Goal: Information Seeking & Learning: Learn about a topic

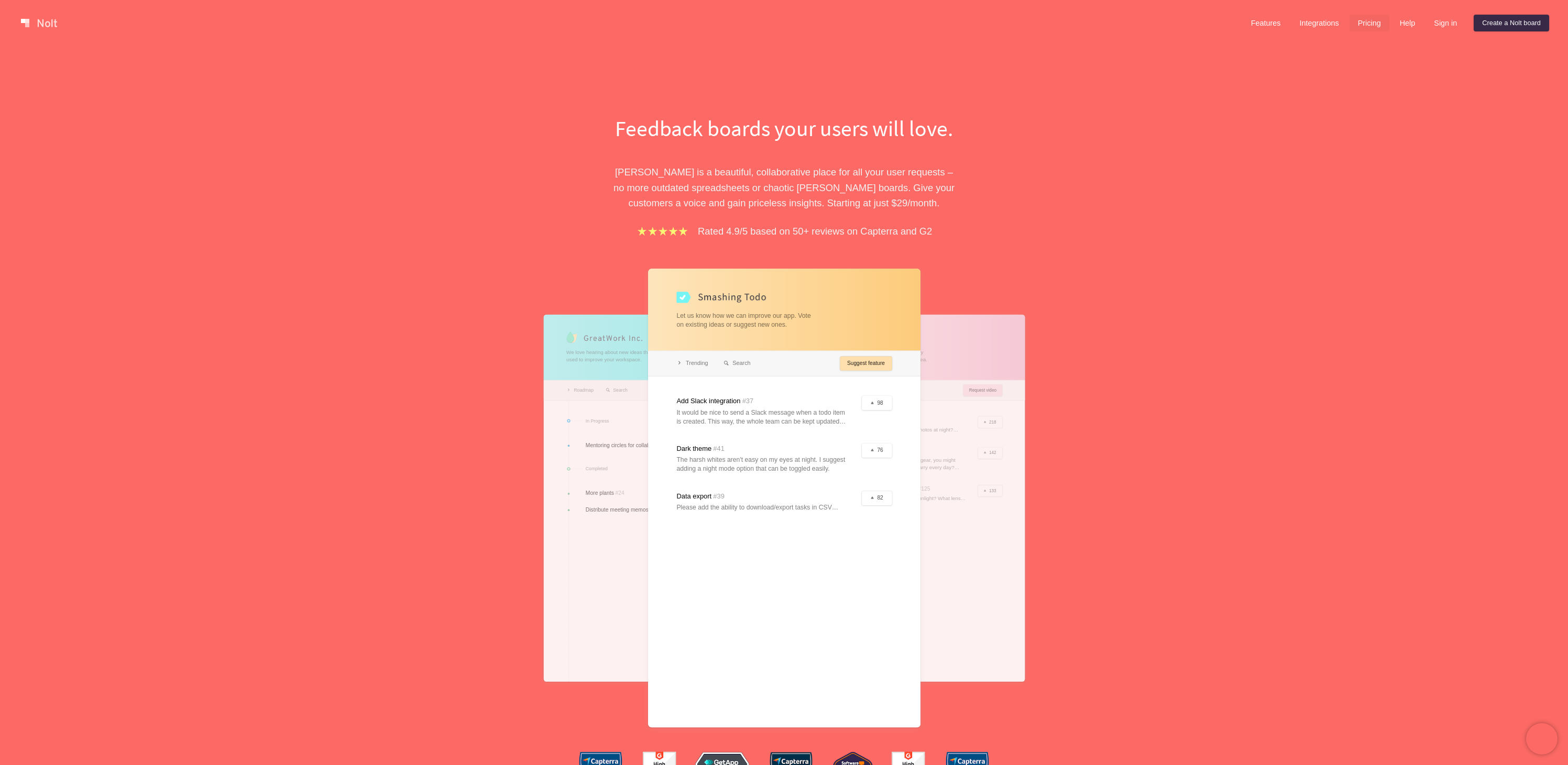
click at [1363, 20] on link "Pricing" at bounding box center [1369, 23] width 40 height 17
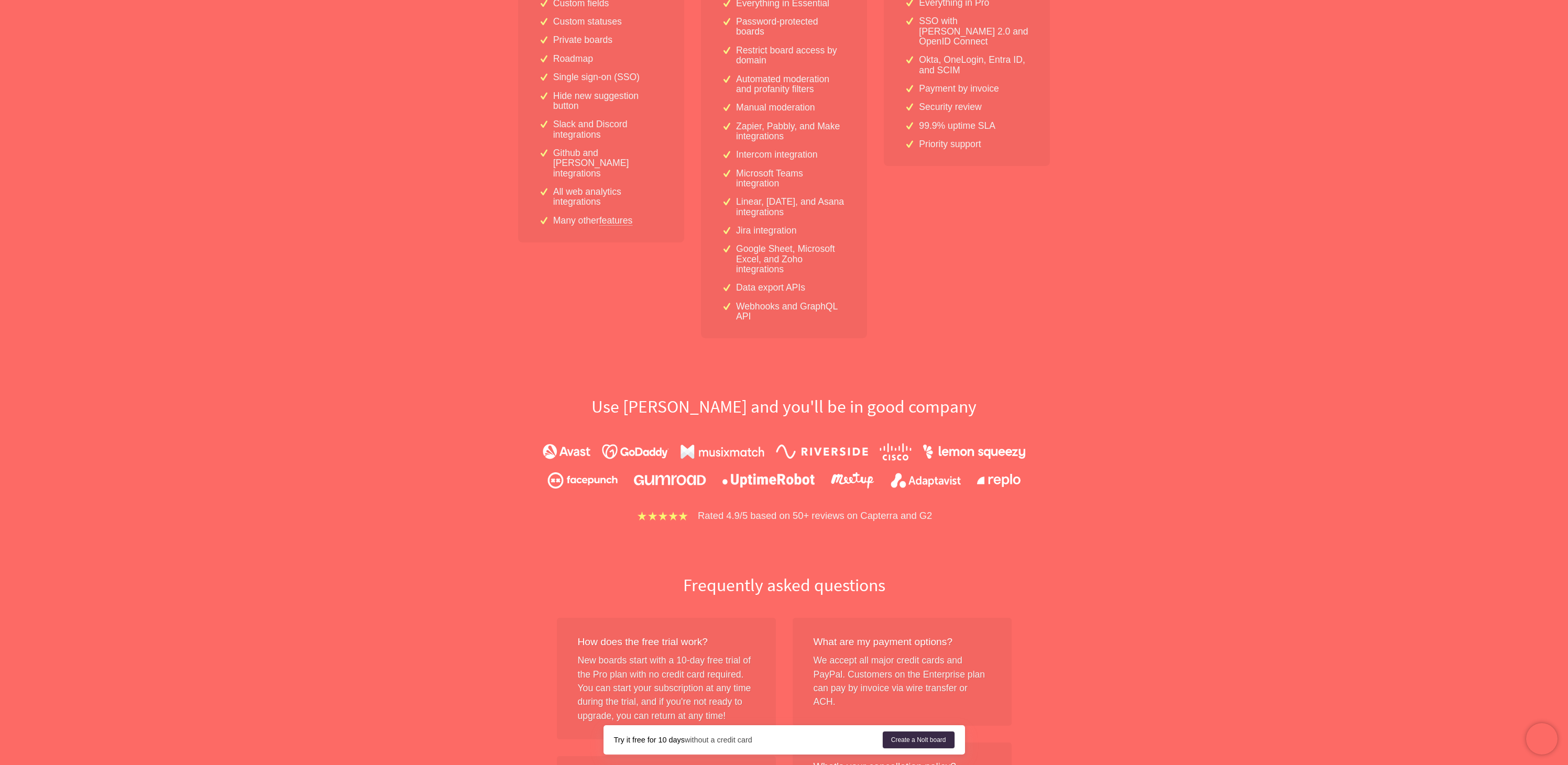
scroll to position [377, 0]
drag, startPoint x: 744, startPoint y: 289, endPoint x: 817, endPoint y: 294, distance: 73.2
click at [817, 294] on div "Data export APIs" at bounding box center [784, 289] width 124 height 10
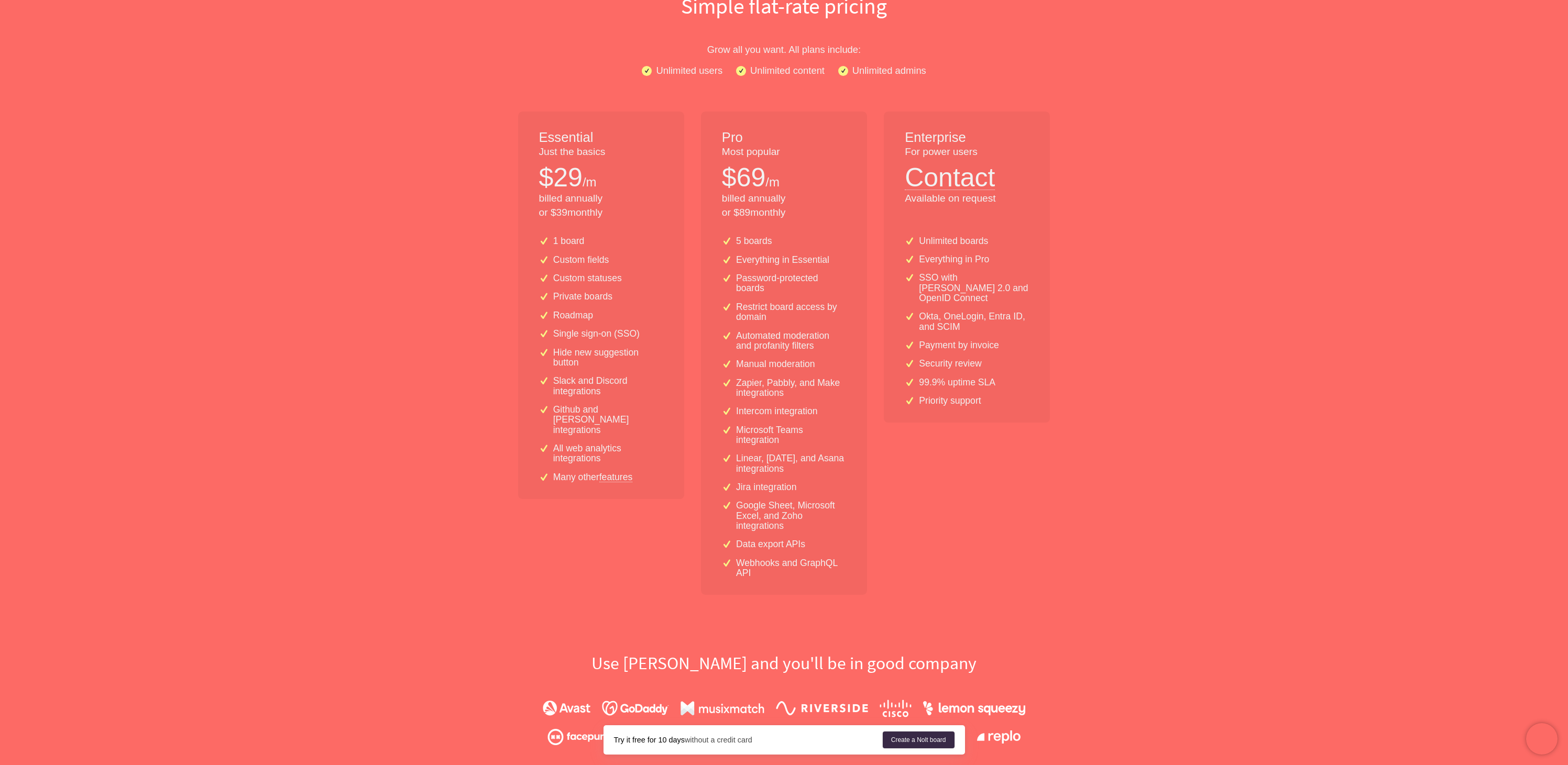
scroll to position [0, 0]
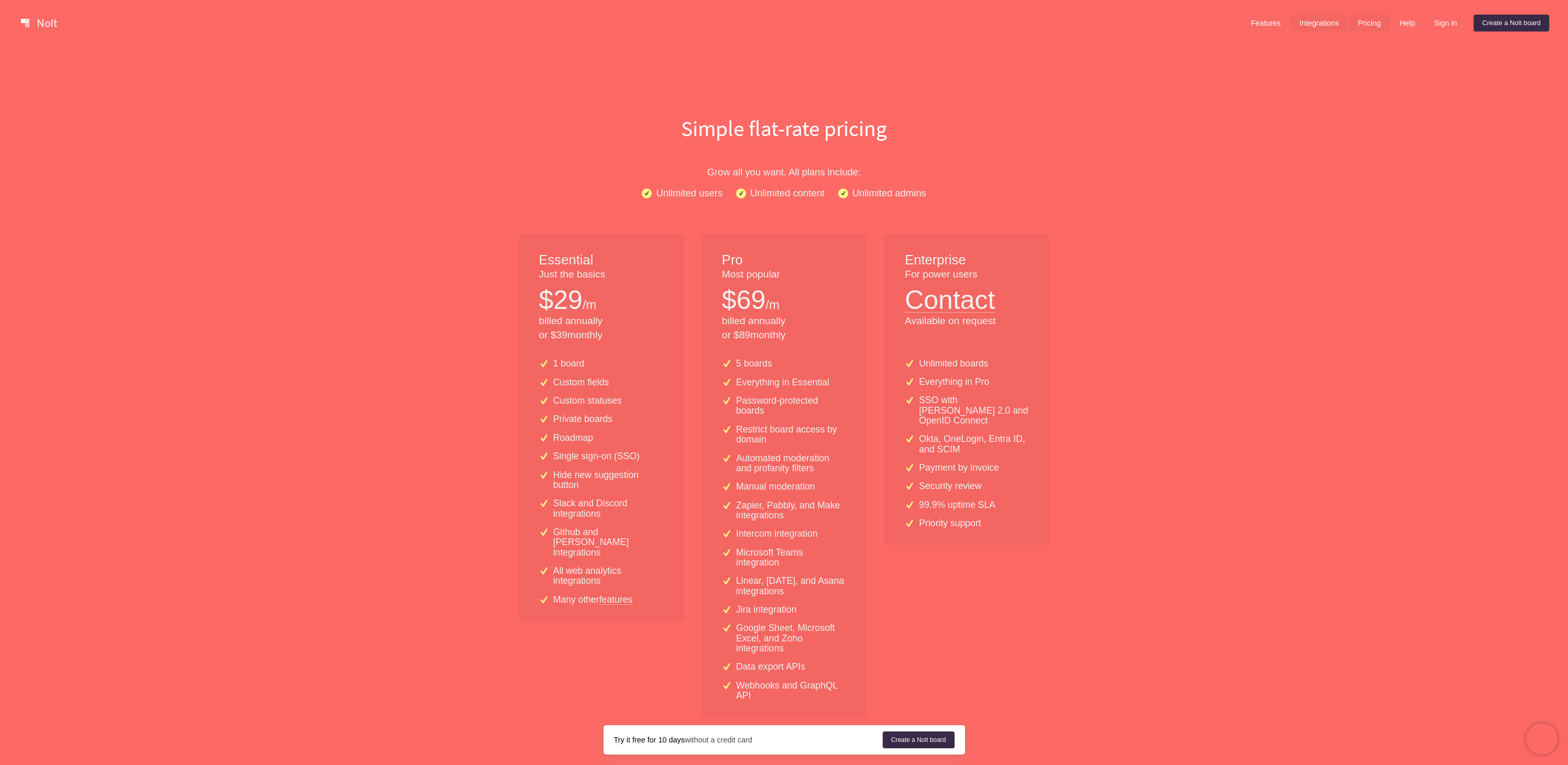
click at [1315, 23] on link "Integrations" at bounding box center [1319, 23] width 56 height 17
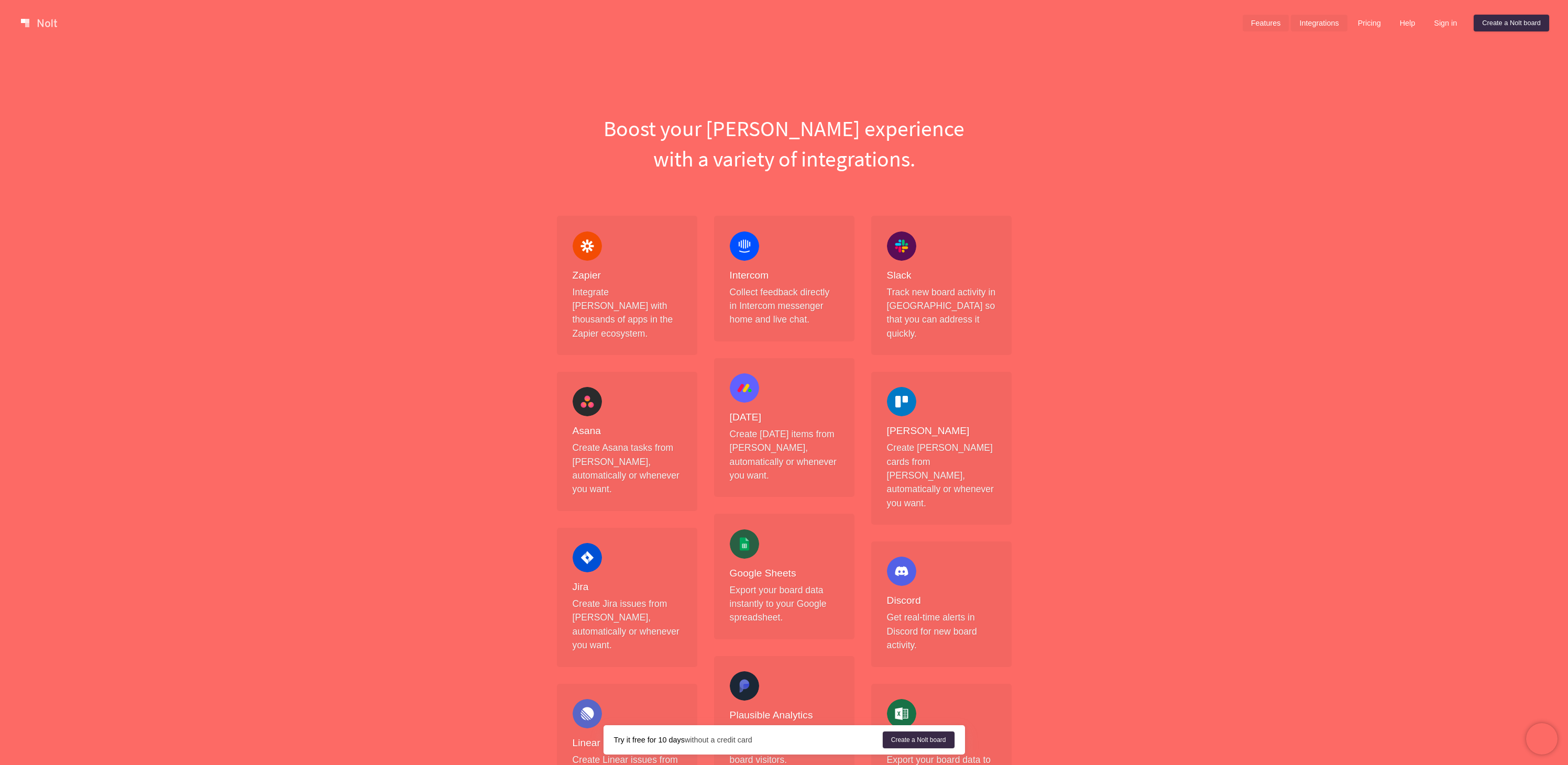
click at [1259, 22] on link "Features" at bounding box center [1265, 23] width 47 height 17
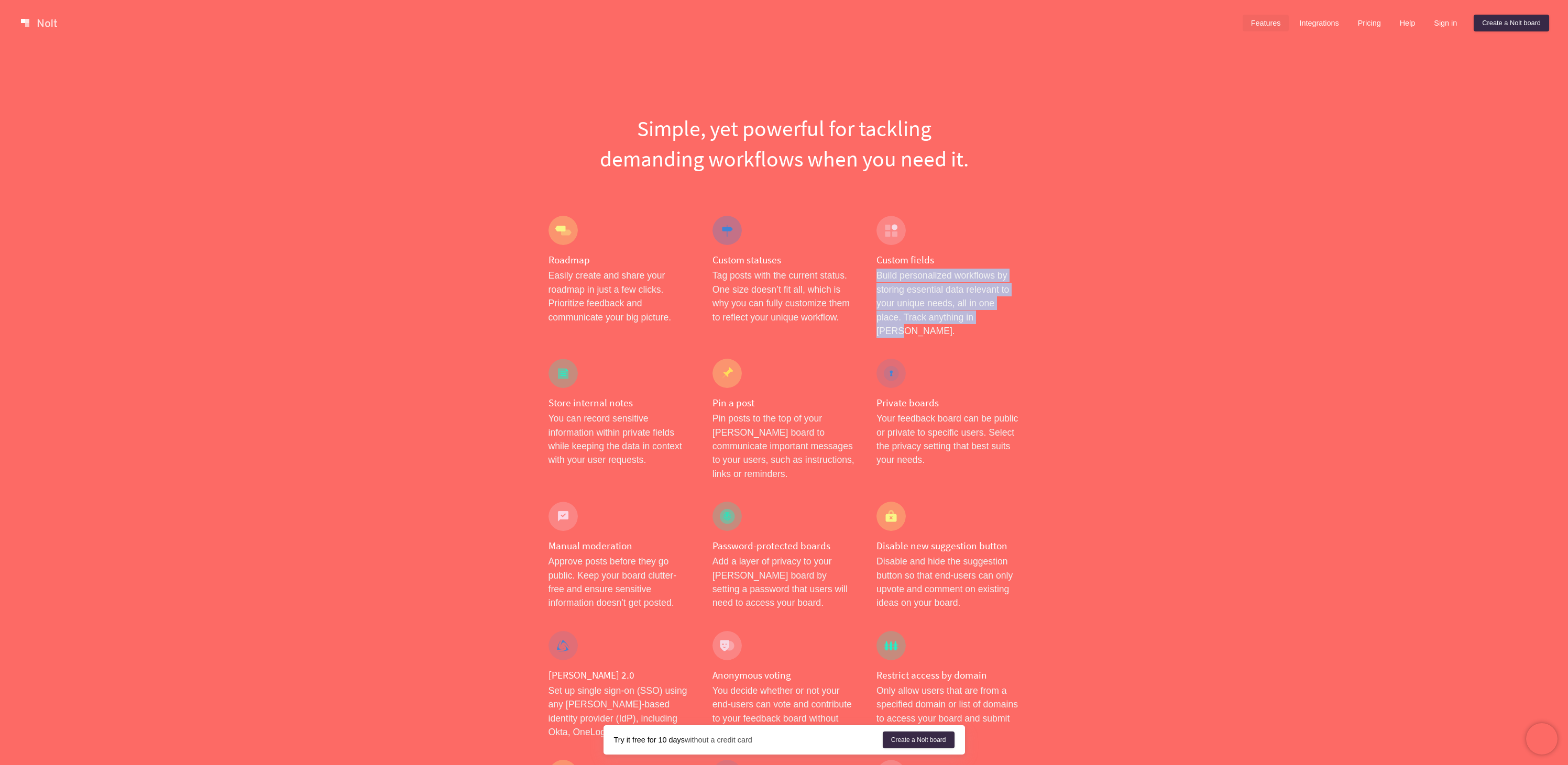
drag, startPoint x: 878, startPoint y: 275, endPoint x: 999, endPoint y: 313, distance: 126.8
click at [999, 313] on p "Build personalized workflows by storing essential data relevant to your unique …" at bounding box center [948, 303] width 143 height 69
click at [981, 312] on p "Build personalized workflows by storing essential data relevant to your unique …" at bounding box center [948, 303] width 143 height 69
drag, startPoint x: 877, startPoint y: 274, endPoint x: 1006, endPoint y: 316, distance: 135.7
click at [1006, 316] on p "Build personalized workflows by storing essential data relevant to your unique …" at bounding box center [948, 303] width 143 height 69
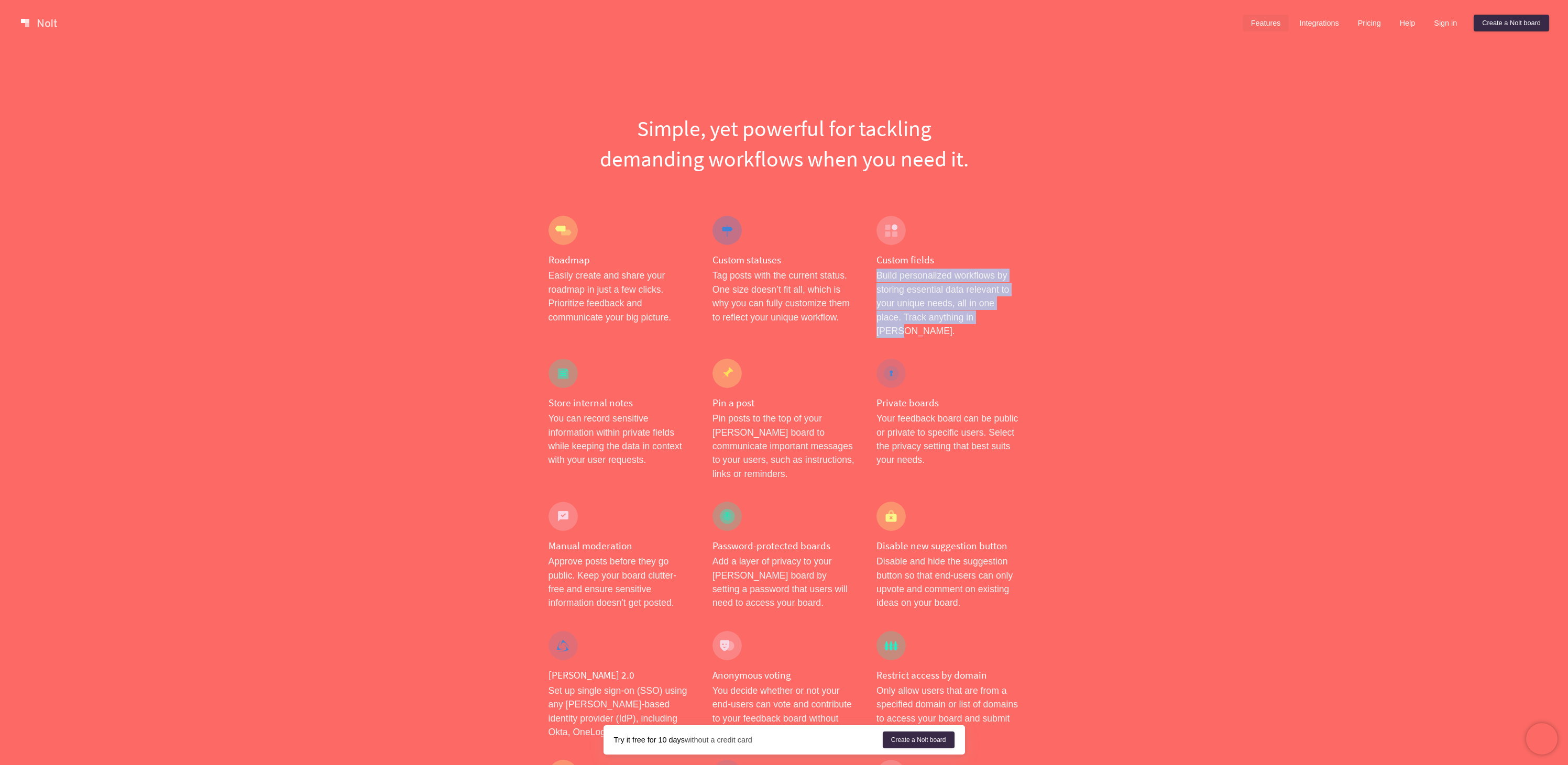
click at [987, 314] on p "Build personalized workflows by storing essential data relevant to your unique …" at bounding box center [948, 303] width 143 height 69
